Goal: Information Seeking & Learning: Learn about a topic

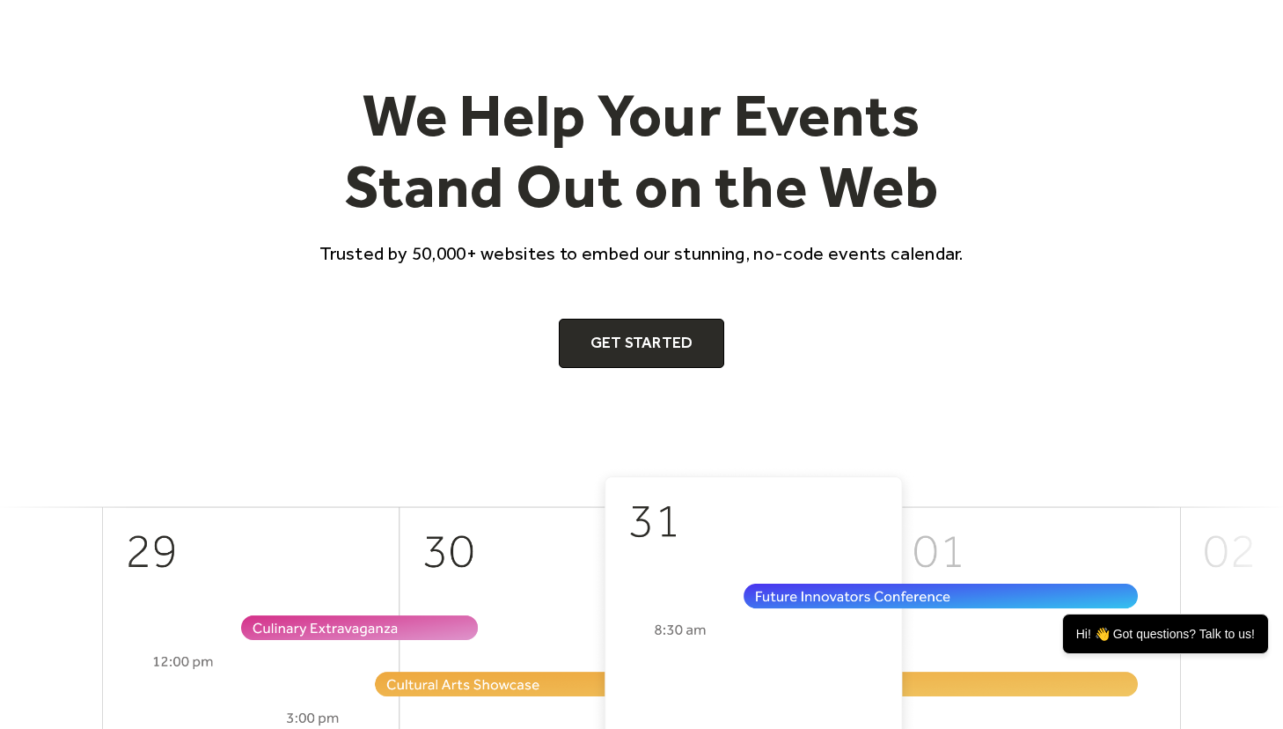
scroll to position [89, 0]
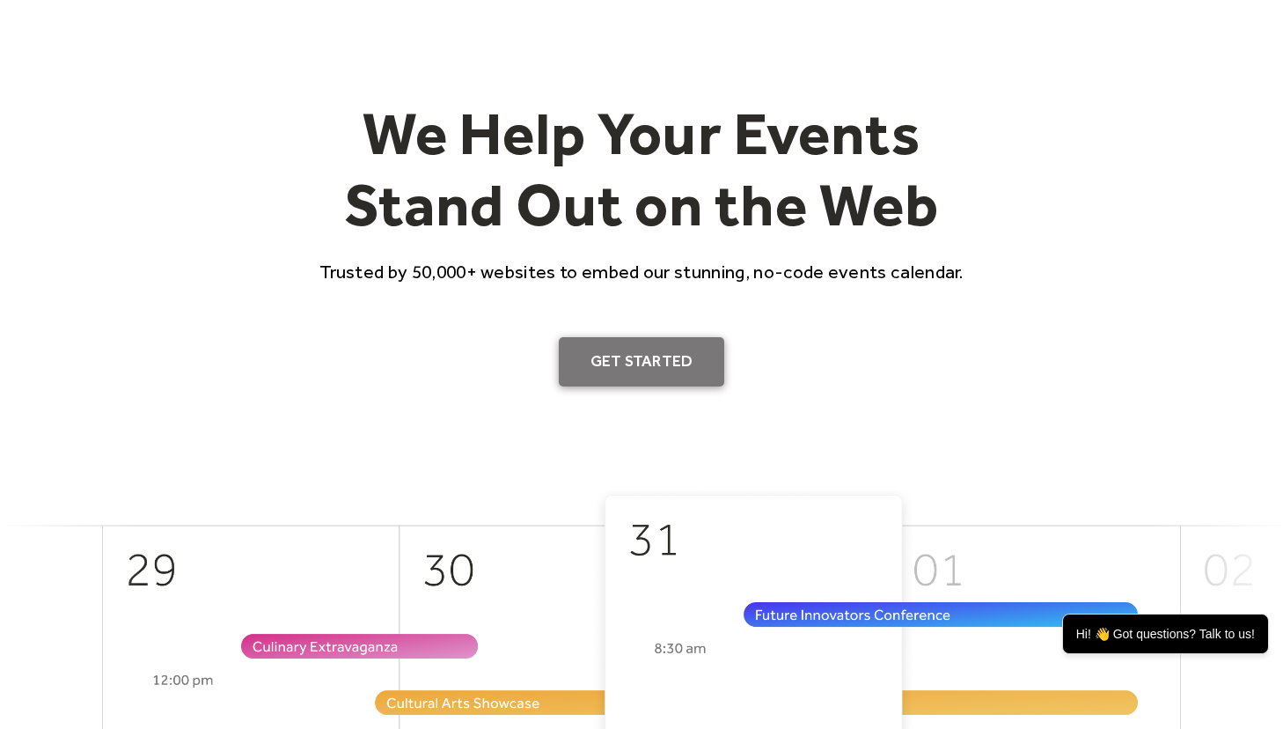
click at [624, 369] on link "Get Started" at bounding box center [642, 361] width 166 height 49
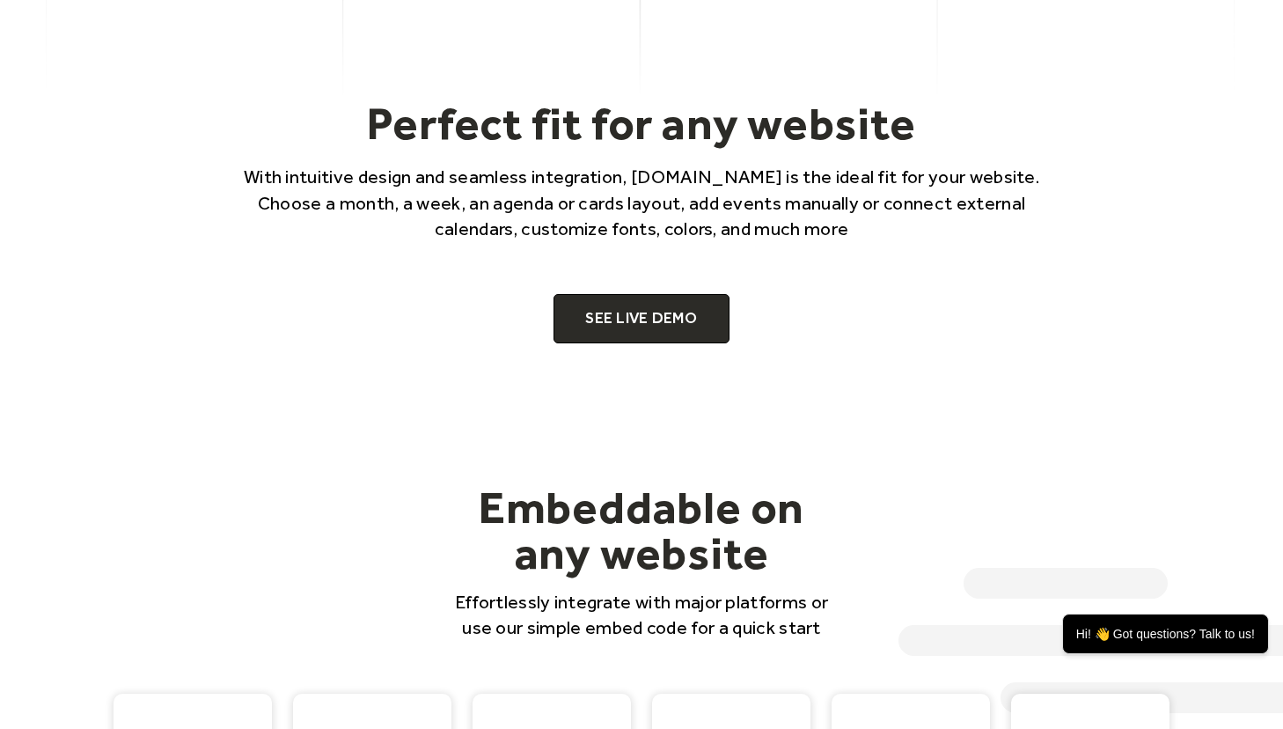
scroll to position [1124, 0]
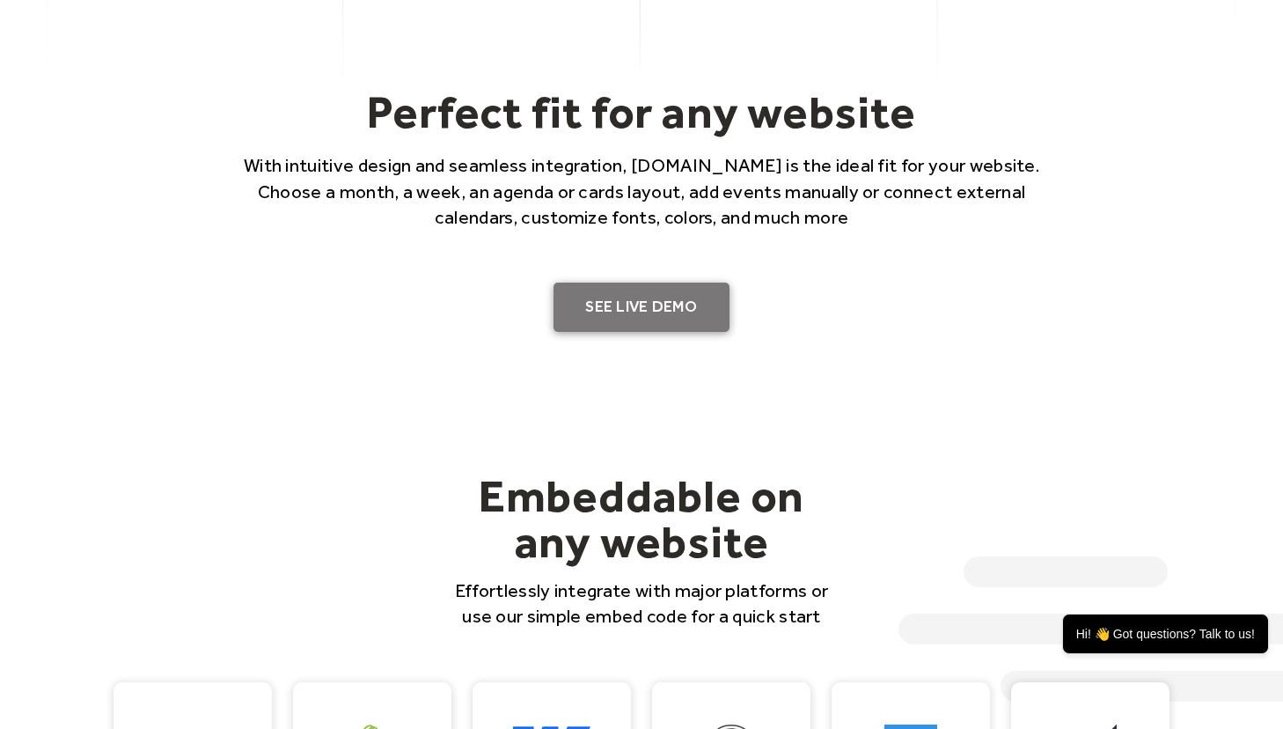
click at [693, 290] on link "SEE LIVE DEMO" at bounding box center [642, 307] width 176 height 49
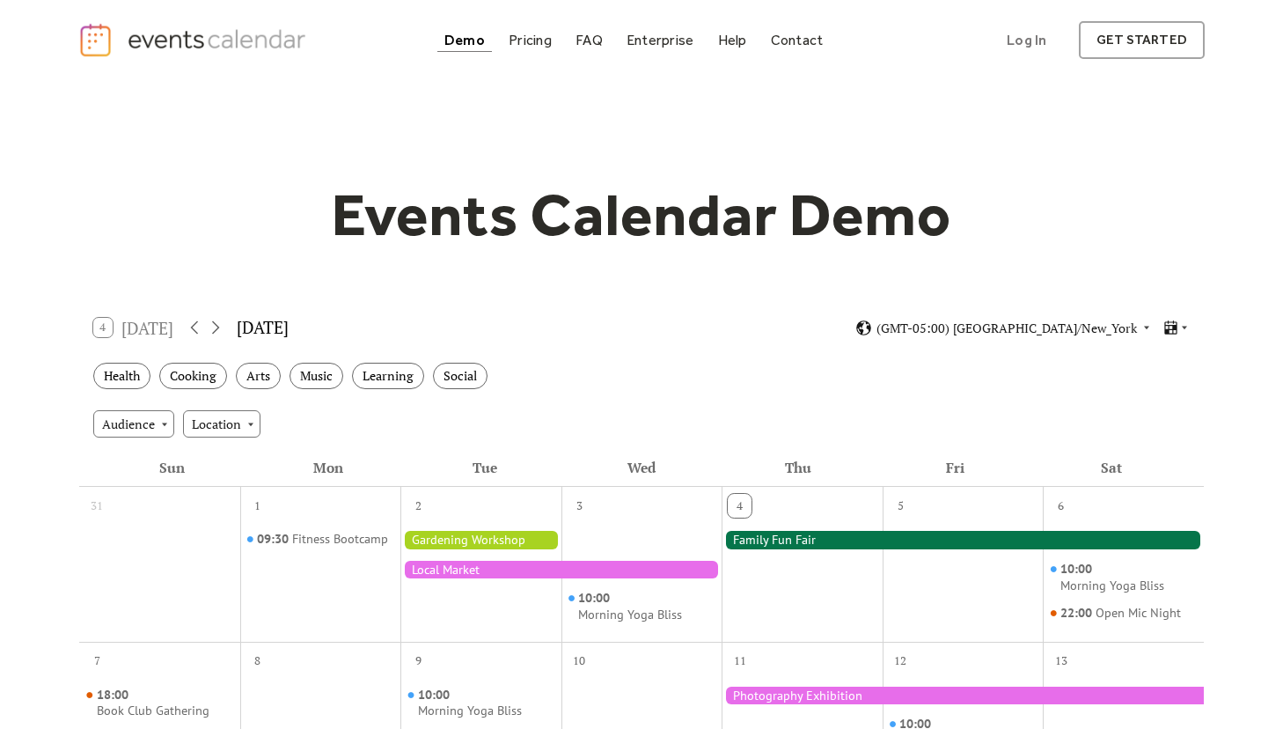
scroll to position [5, 0]
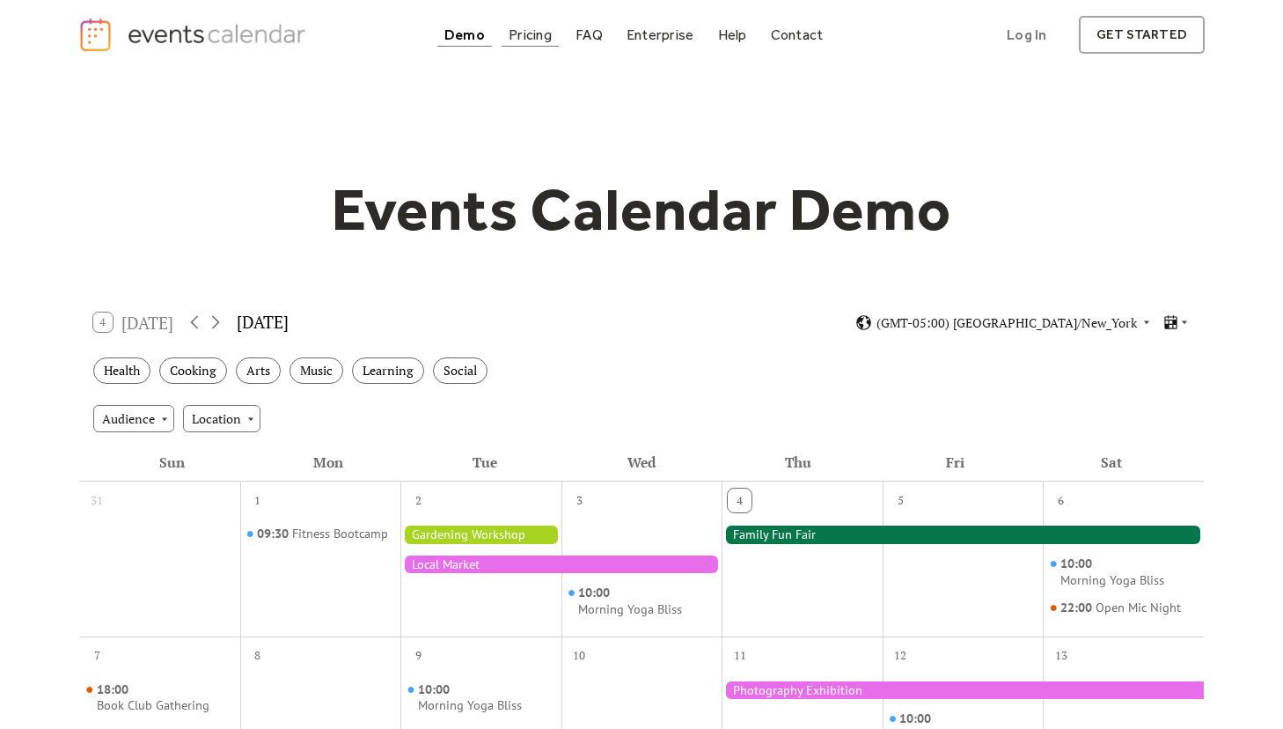
click at [540, 40] on div "Pricing" at bounding box center [530, 35] width 43 height 10
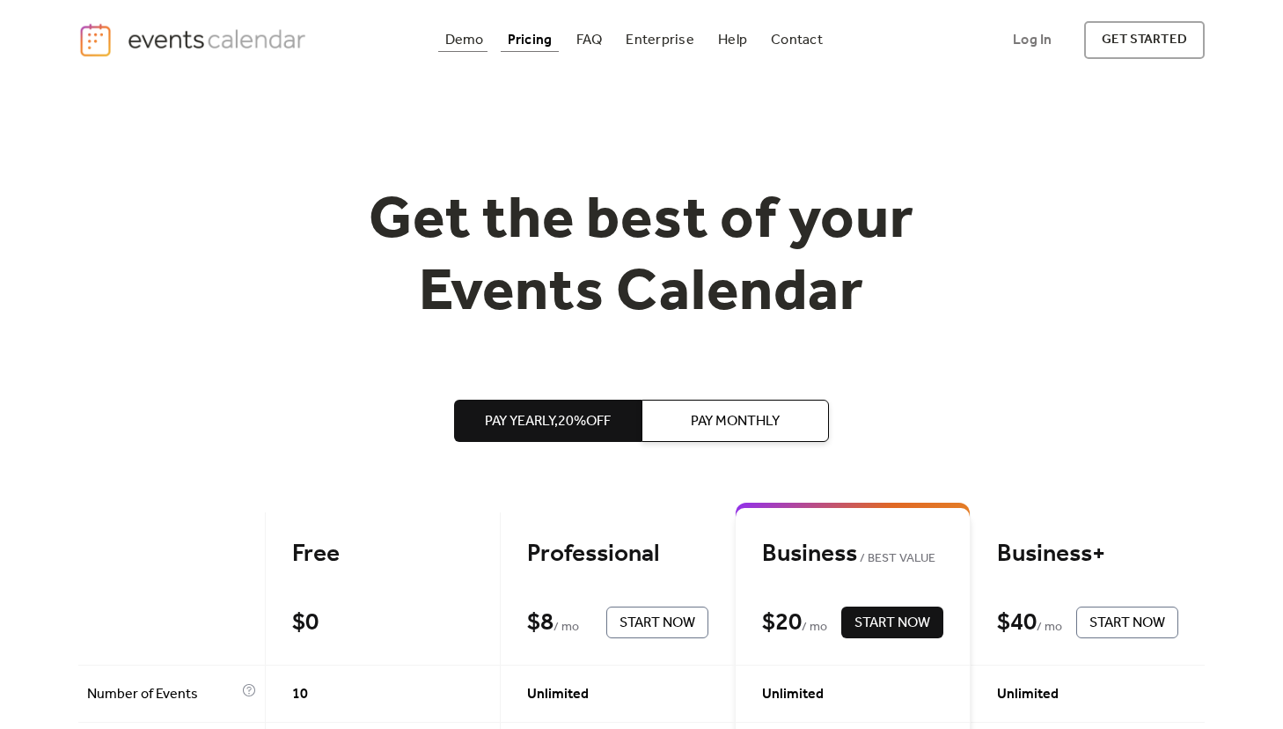
click at [464, 38] on div "Demo" at bounding box center [464, 40] width 39 height 10
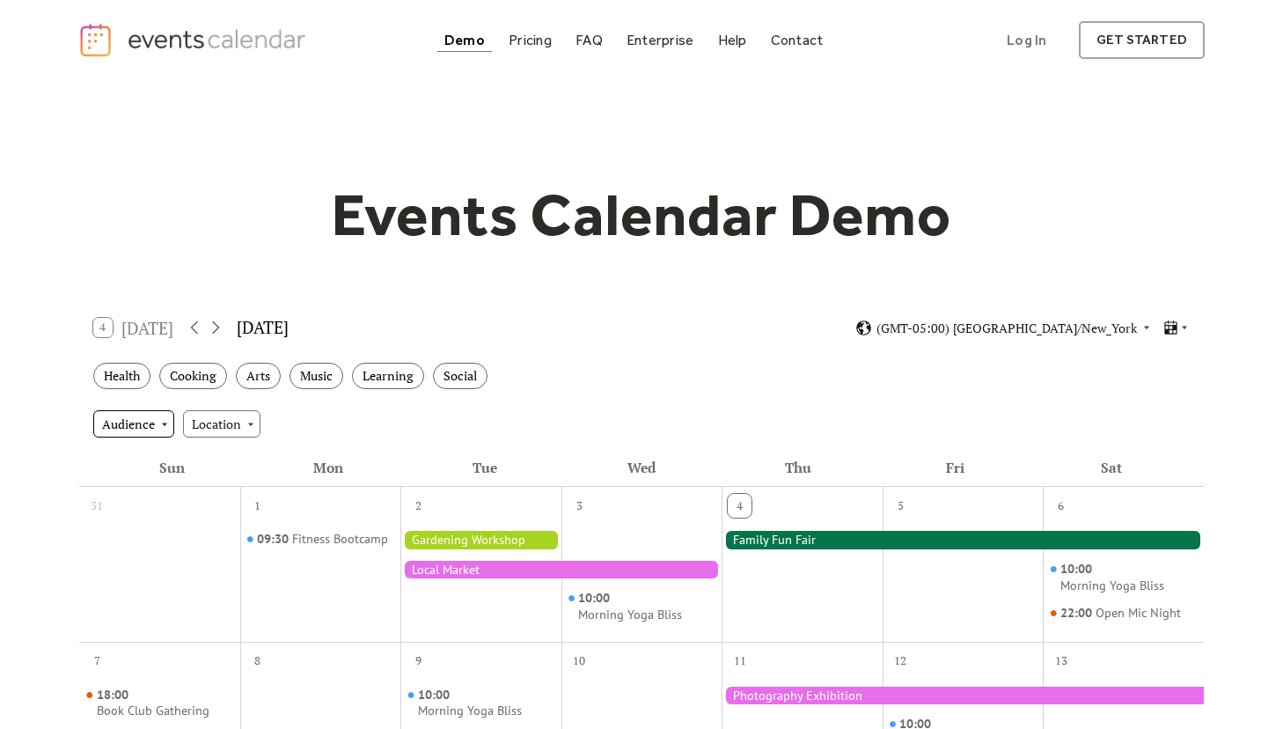
click at [151, 415] on div "Audience" at bounding box center [133, 423] width 81 height 26
click at [197, 438] on div "Audience Location" at bounding box center [641, 424] width 1125 height 48
click at [212, 429] on div "Location" at bounding box center [221, 423] width 77 height 26
click at [1046, 334] on span "(GMT-05:00) [GEOGRAPHIC_DATA]/New_York" at bounding box center [1007, 328] width 261 height 12
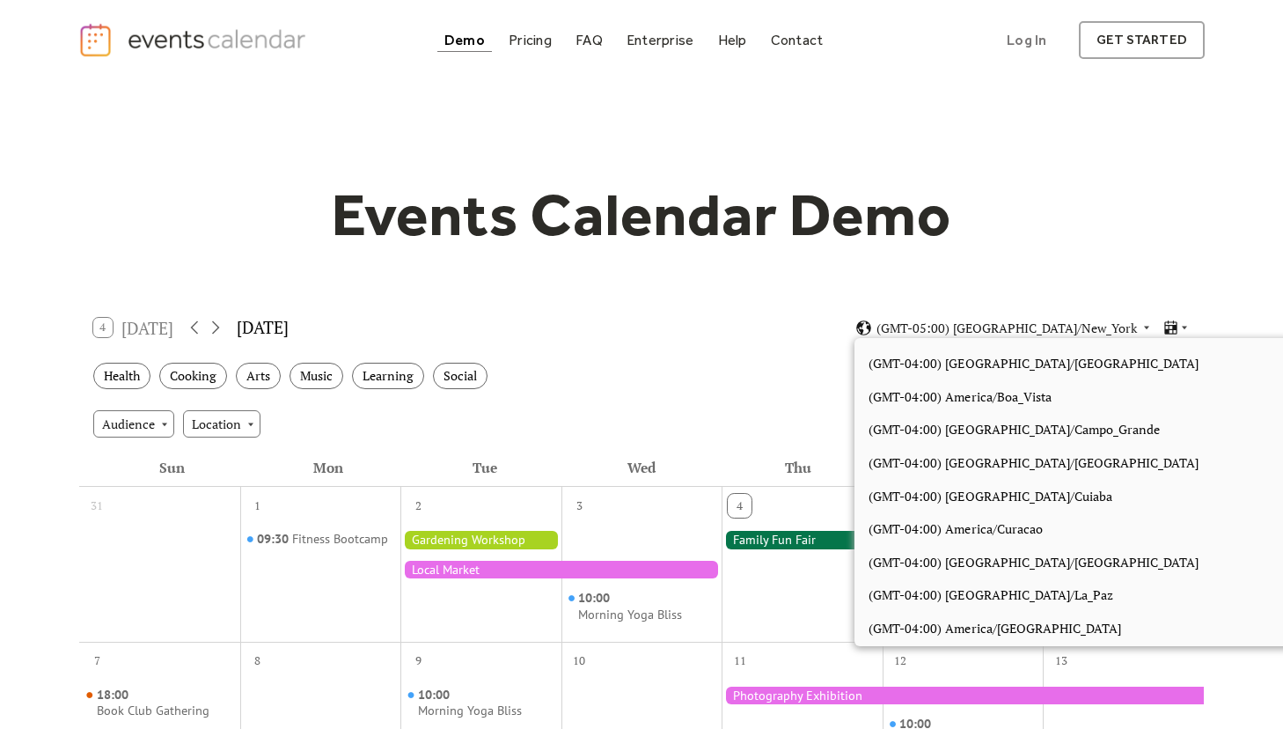
scroll to position [1746, 0]
click at [954, 228] on h1 "Events Calendar Demo" at bounding box center [642, 215] width 676 height 72
